Goal: Use online tool/utility

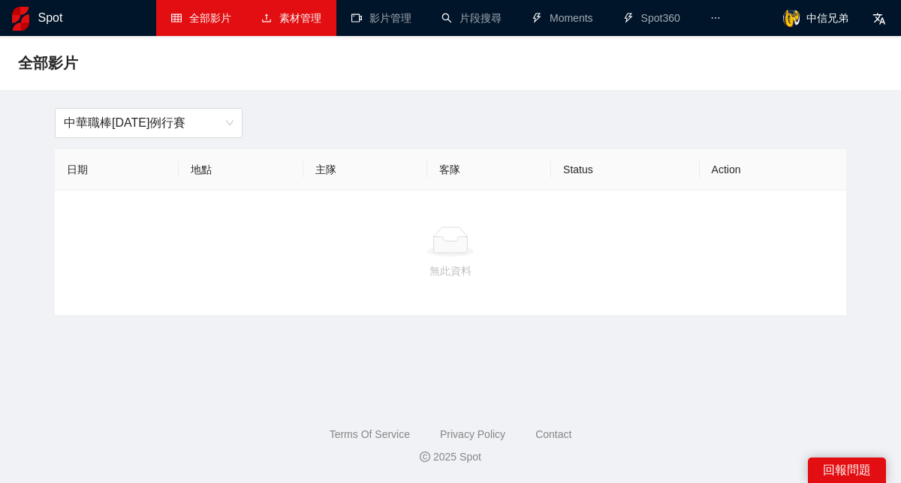
click at [286, 14] on link "素材管理" at bounding box center [291, 18] width 60 height 12
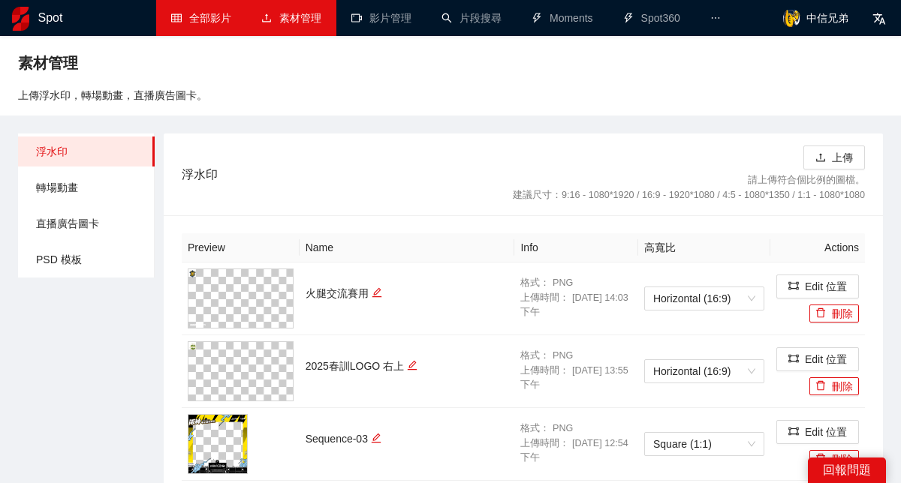
click at [185, 12] on link "全部影片" at bounding box center [201, 18] width 60 height 12
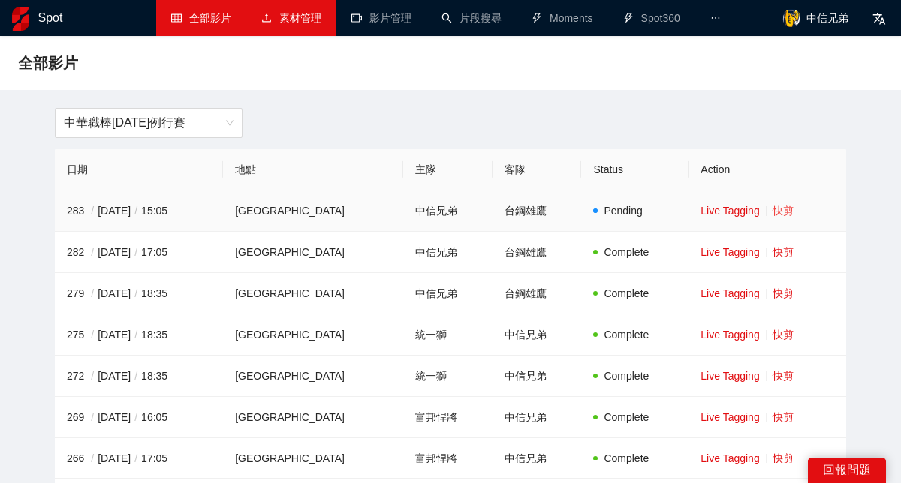
click at [775, 209] on link "快剪" at bounding box center [782, 211] width 21 height 12
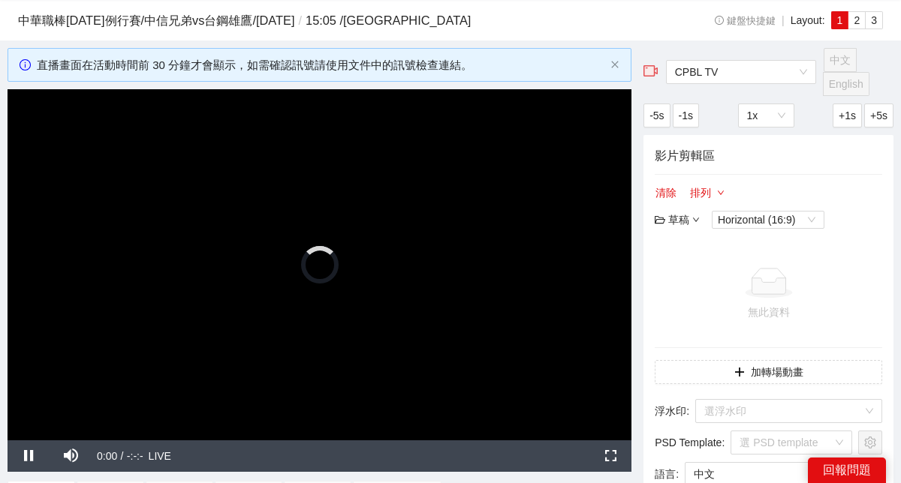
scroll to position [39, 0]
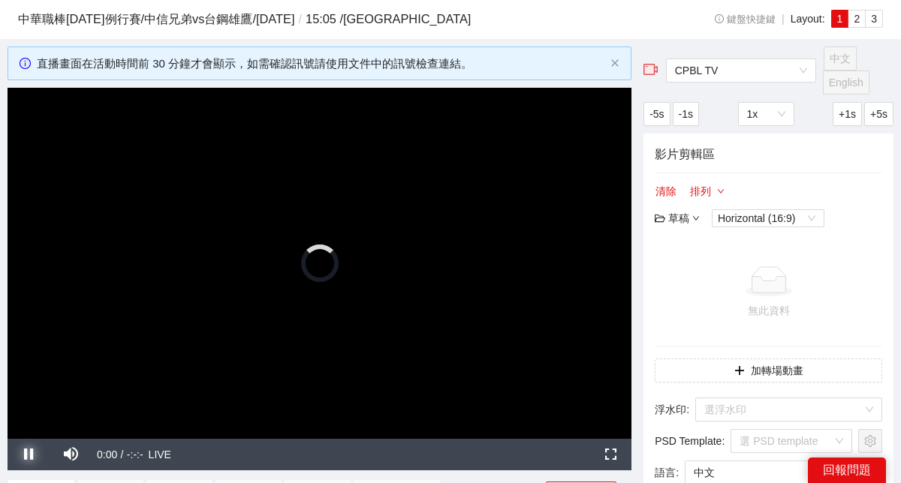
click at [29, 455] on span "Video Player" at bounding box center [29, 455] width 0 height 0
